Goal: Information Seeking & Learning: Check status

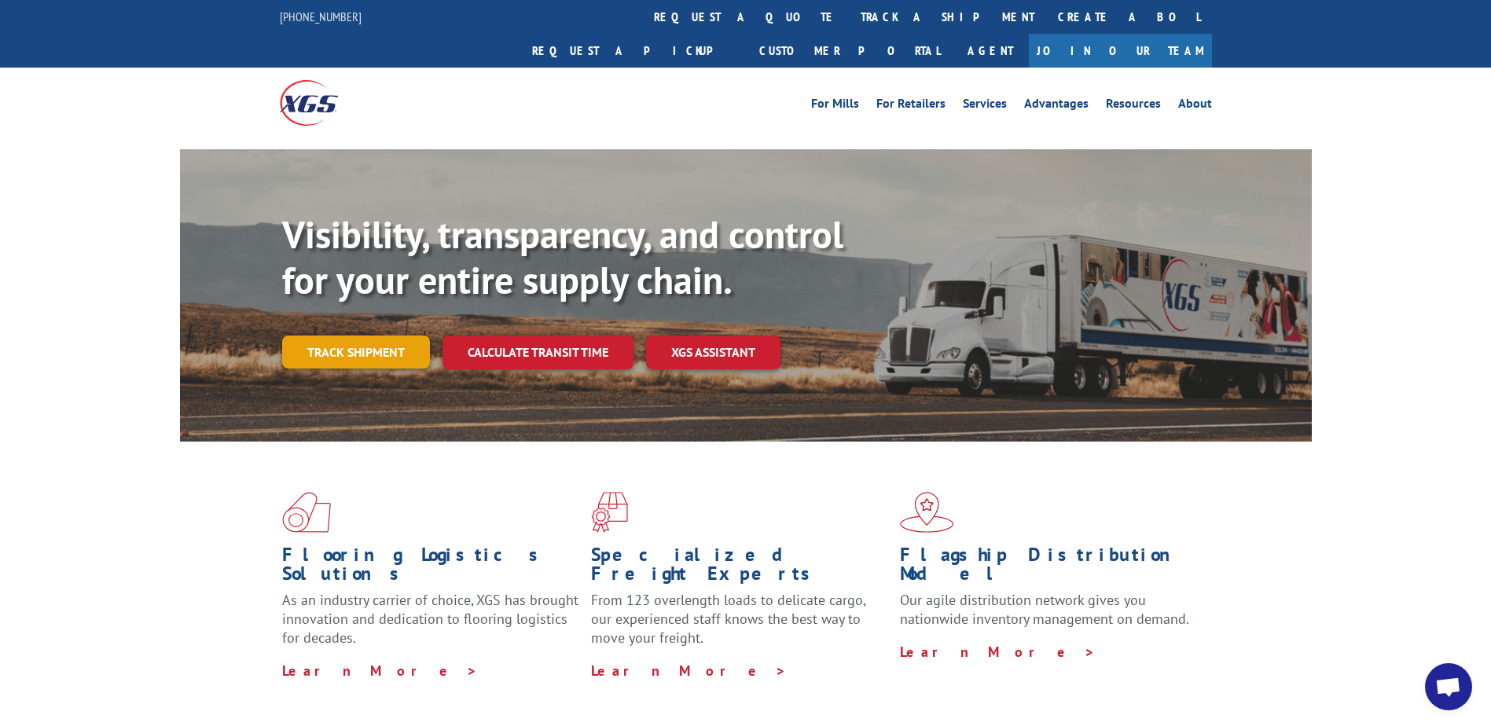
click at [358, 336] on link "Track shipment" at bounding box center [356, 352] width 148 height 33
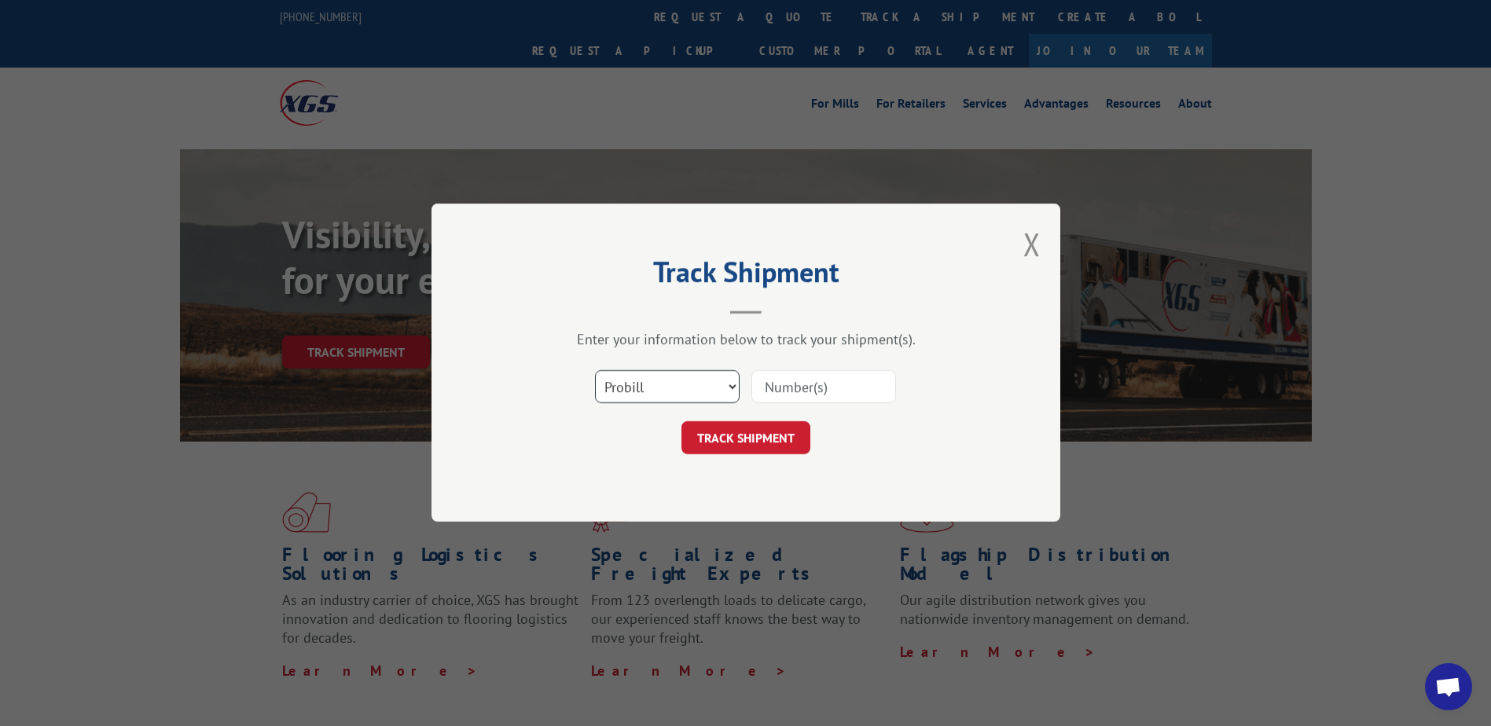
click at [708, 372] on select "Select category... Probill BOL PO" at bounding box center [667, 387] width 145 height 33
select select "bol"
click at [595, 371] on select "Select category... Probill BOL PO" at bounding box center [667, 387] width 145 height 33
click at [822, 386] on input at bounding box center [823, 387] width 145 height 33
paste input "7000844"
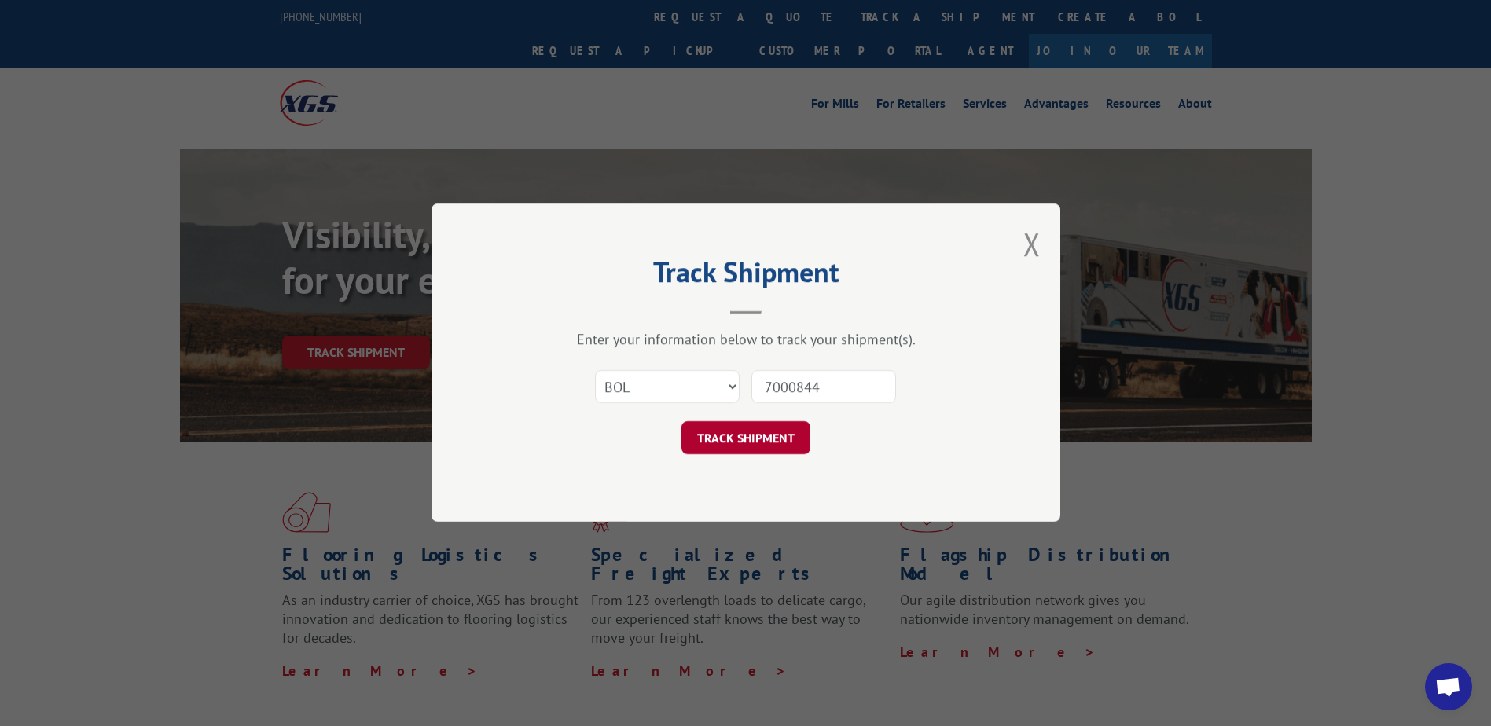
type input "7000844"
click at [750, 437] on button "TRACK SHIPMENT" at bounding box center [745, 438] width 129 height 33
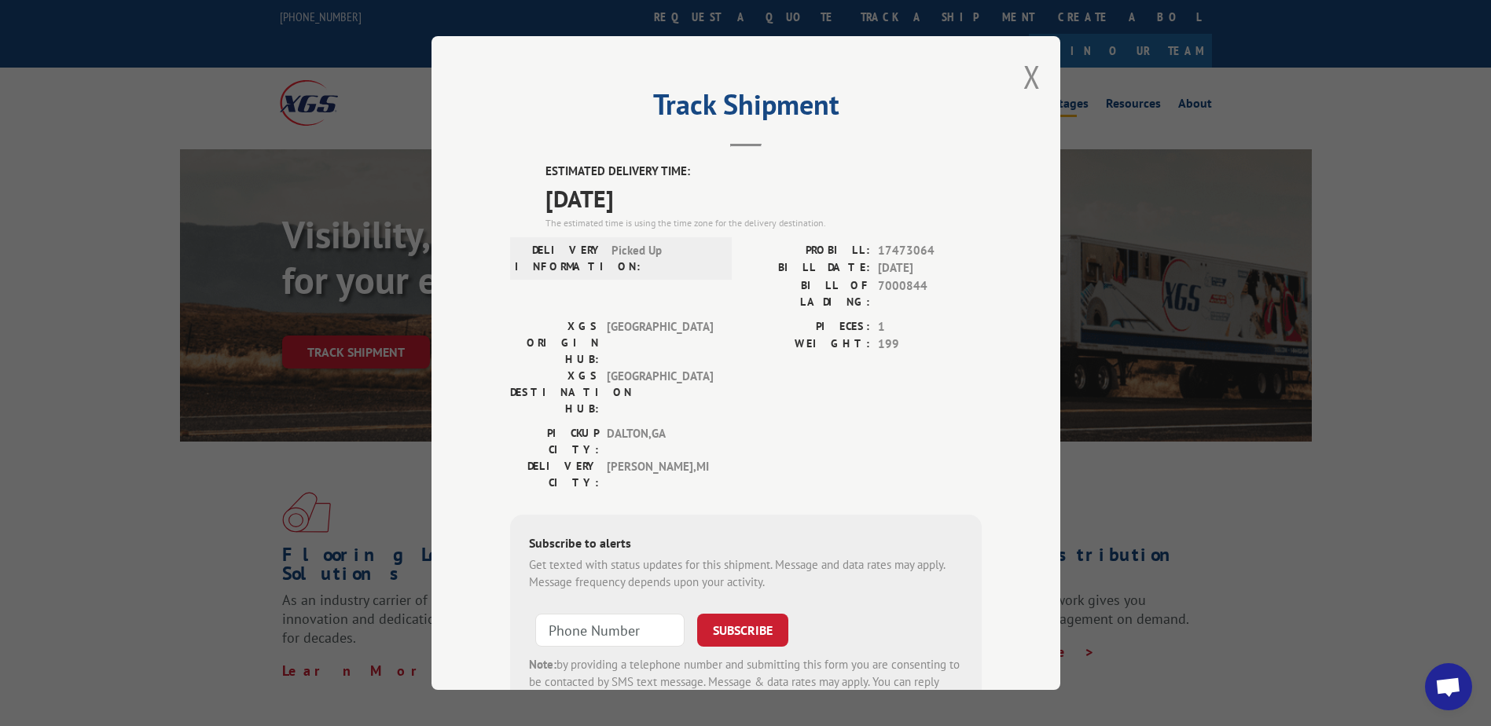
click at [1030, 73] on button "Close modal" at bounding box center [1031, 77] width 17 height 42
